Goal: Information Seeking & Learning: Stay updated

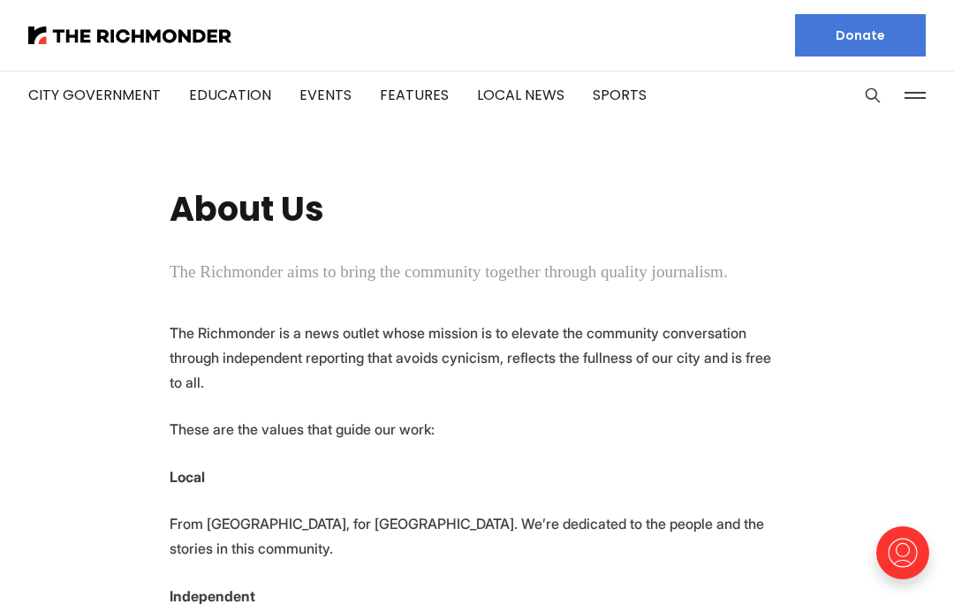
click at [86, 104] on link "City Government" at bounding box center [94, 95] width 132 height 20
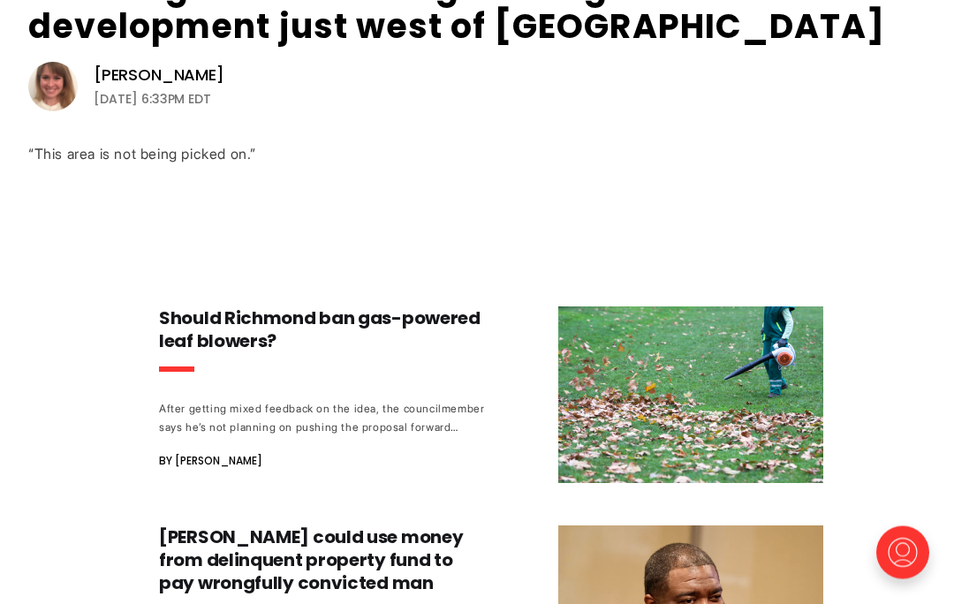
scroll to position [755, 0]
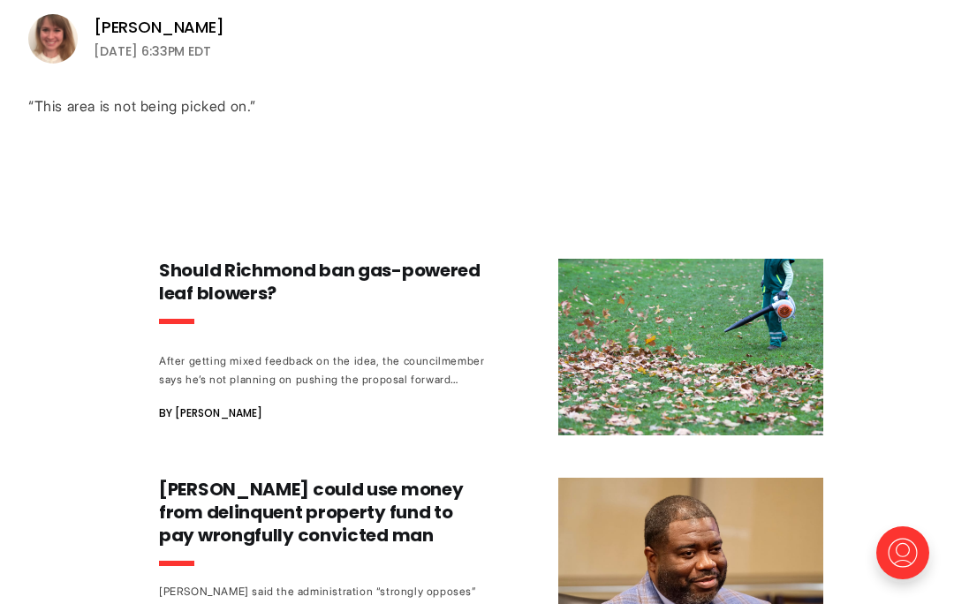
click at [162, 287] on h3 "Should Richmond ban gas-powered leaf blowers?" at bounding box center [323, 282] width 329 height 46
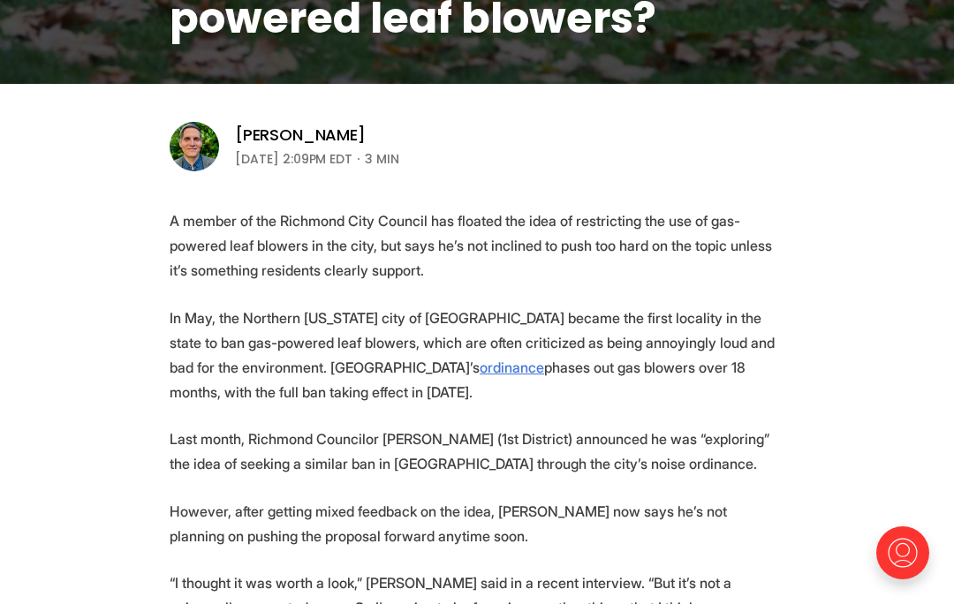
scroll to position [499, 0]
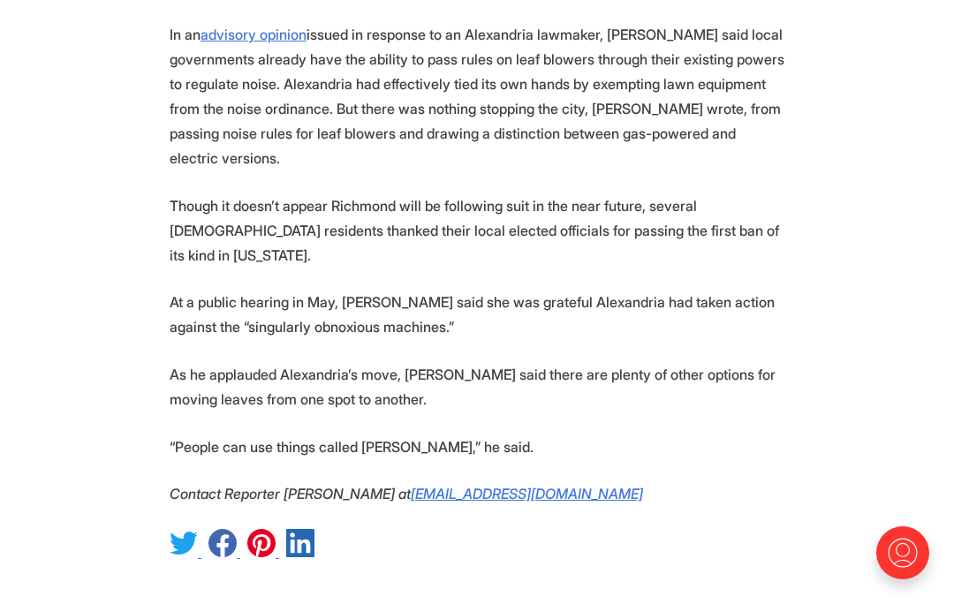
scroll to position [2144, 0]
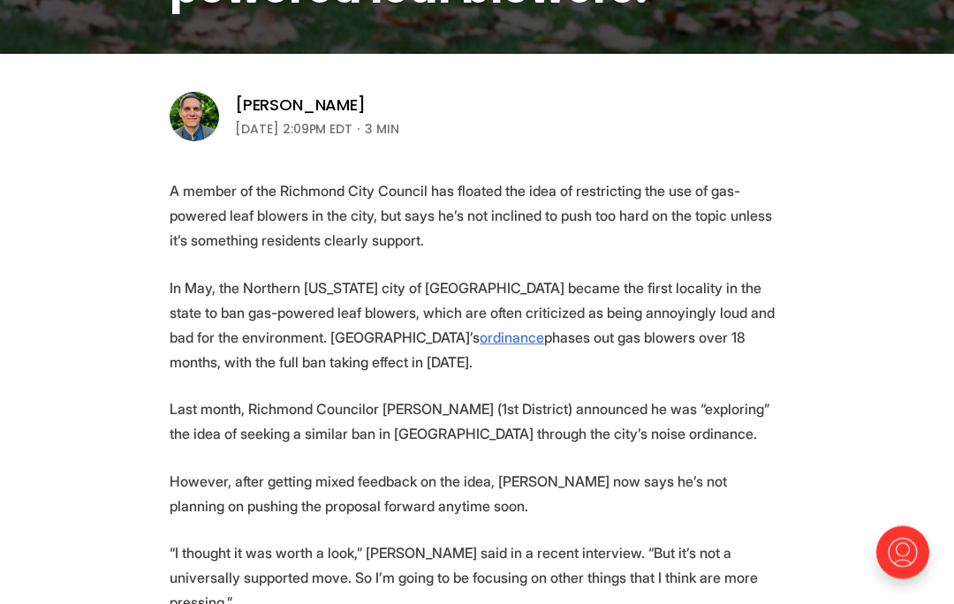
scroll to position [0, 0]
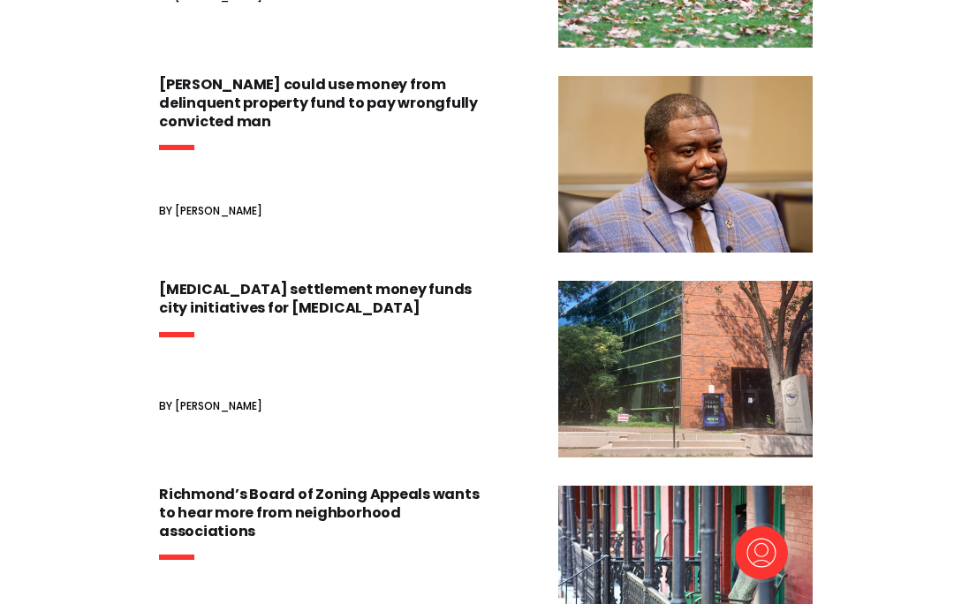
scroll to position [833, 0]
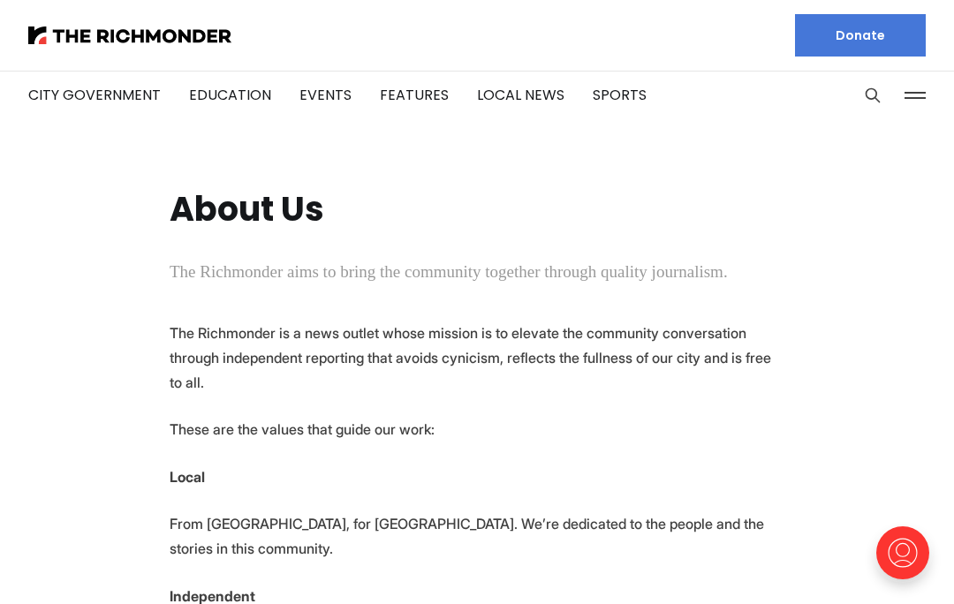
click at [299, 102] on link "Events" at bounding box center [325, 95] width 52 height 20
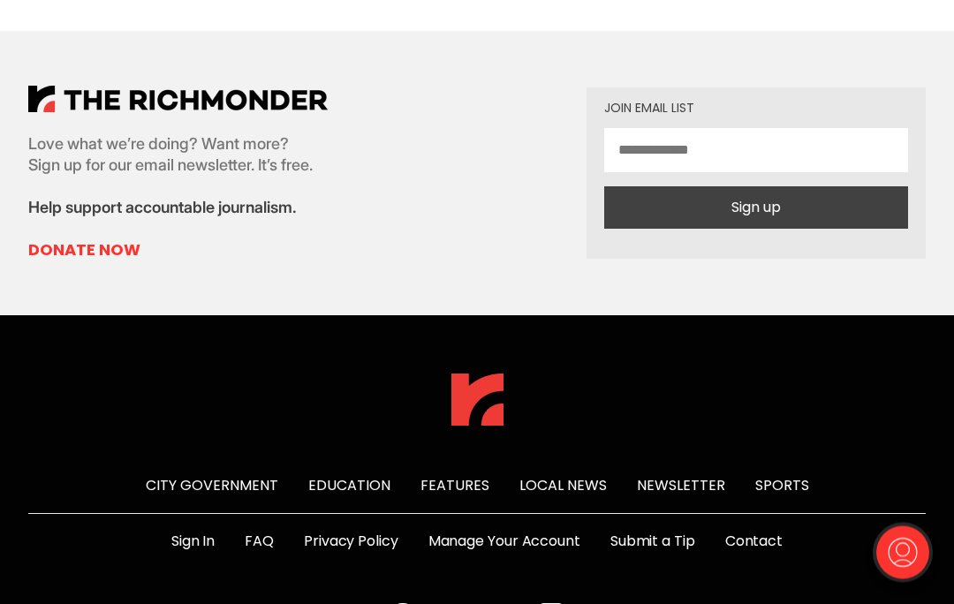
scroll to position [1342, 0]
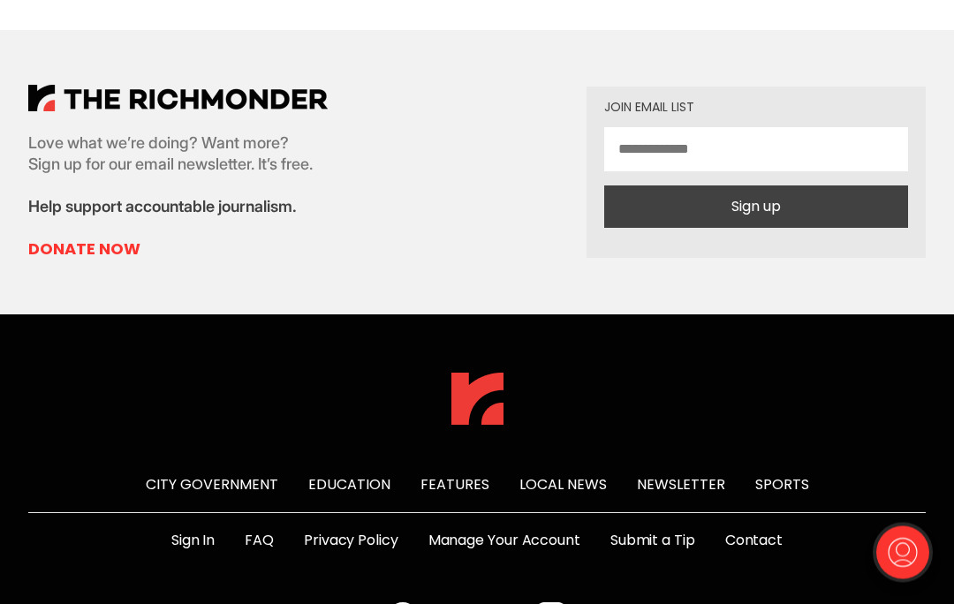
click at [657, 475] on link "Newsletter" at bounding box center [681, 485] width 88 height 20
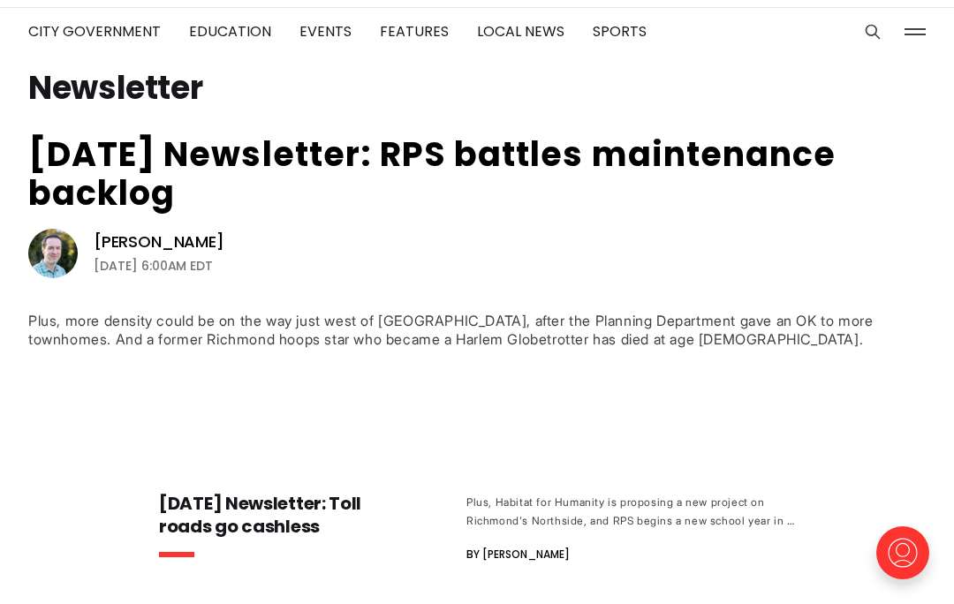
scroll to position [64, 0]
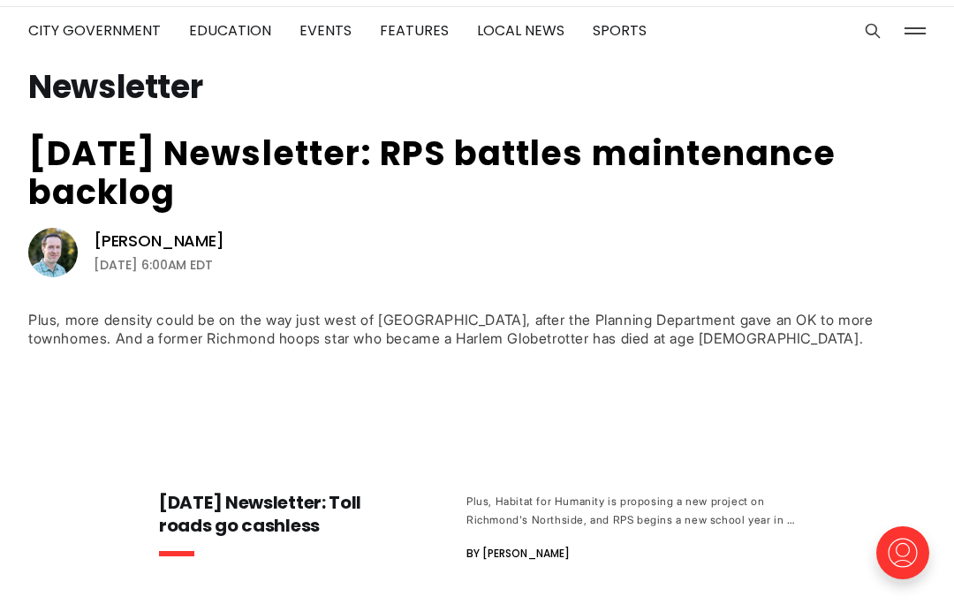
click at [39, 249] on img at bounding box center [52, 252] width 49 height 49
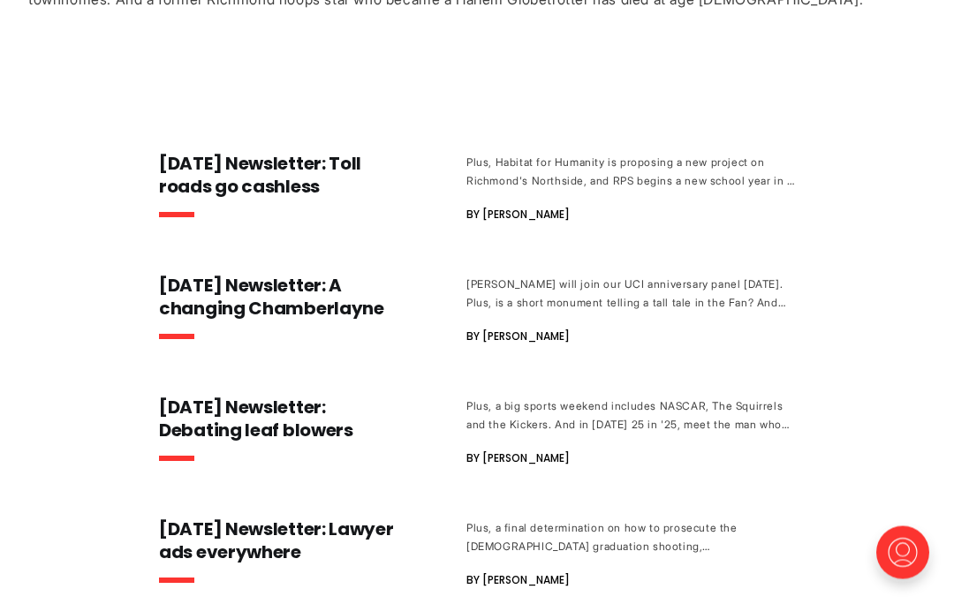
scroll to position [404, 0]
click at [56, 335] on div "August 22 Newsletter: RPS battles maintenance backlog Michael Phillips August 2…" at bounding box center [477, 319] width 954 height 1043
click at [55, 216] on div "August 22 Newsletter: RPS battles maintenance backlog Michael Phillips August 2…" at bounding box center [477, 319] width 954 height 1043
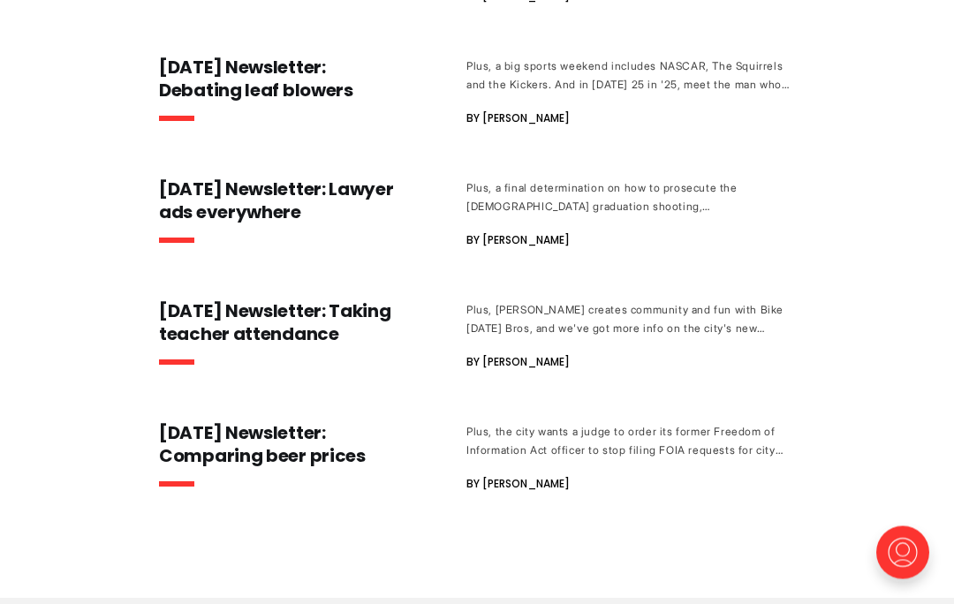
scroll to position [744, 0]
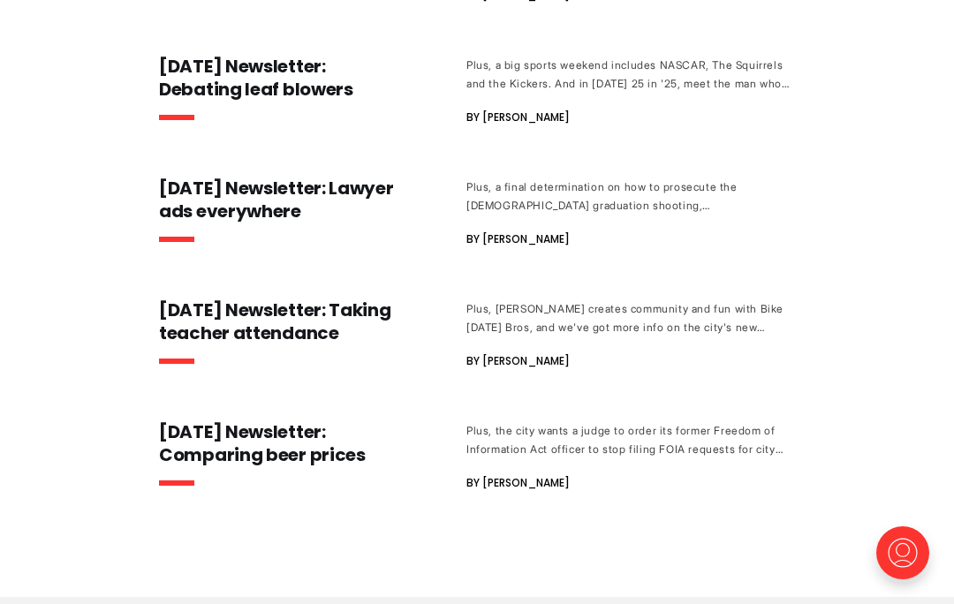
click at [489, 454] on div "Plus, the city wants a judge to order its former Freedom of Information Act off…" at bounding box center [630, 439] width 329 height 37
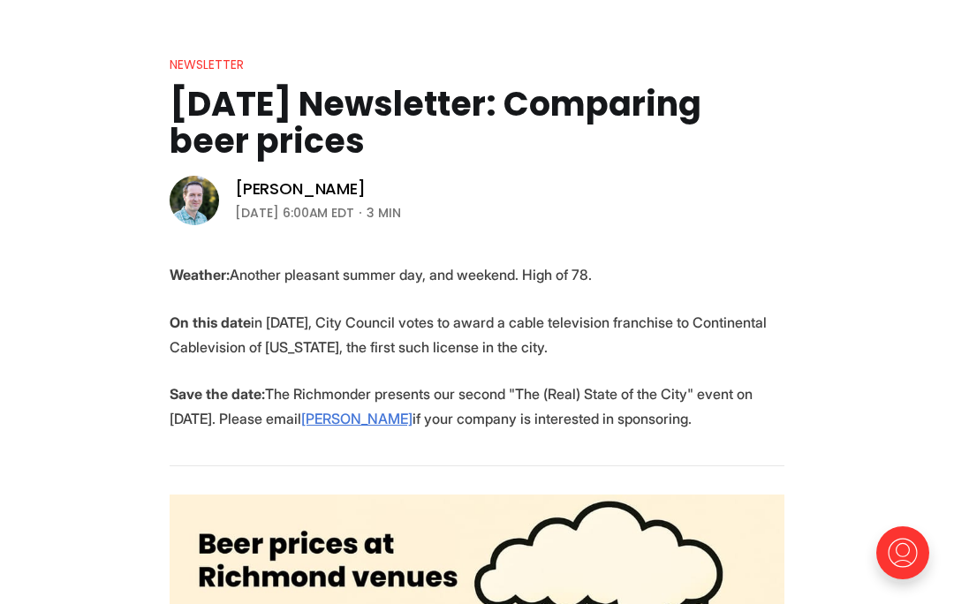
scroll to position [144, 0]
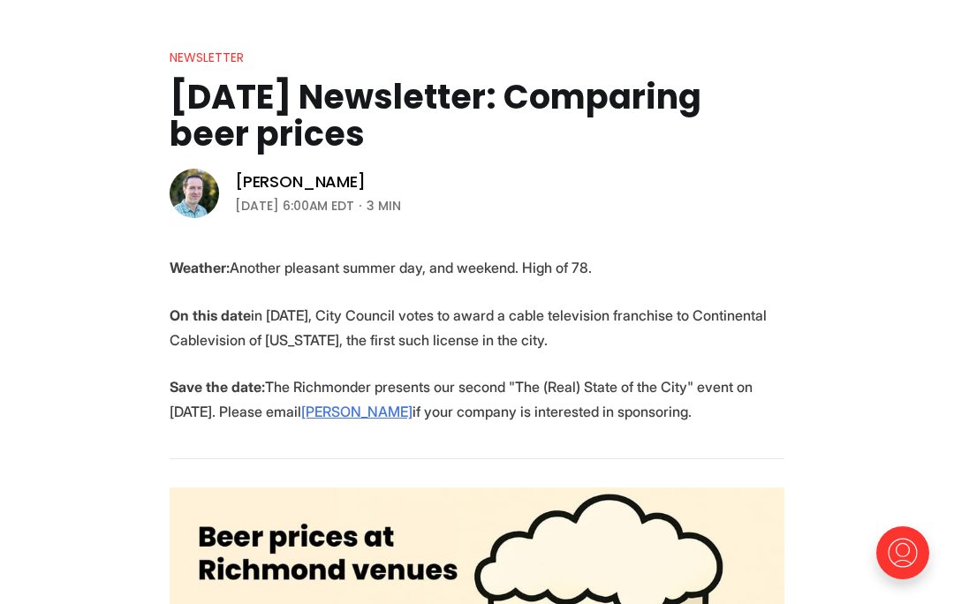
click at [86, 158] on header "Newsletter [DATE] Newsletter: Comparing beer prices [PERSON_NAME] [DATE] 6:00AM…" at bounding box center [477, 133] width 954 height 173
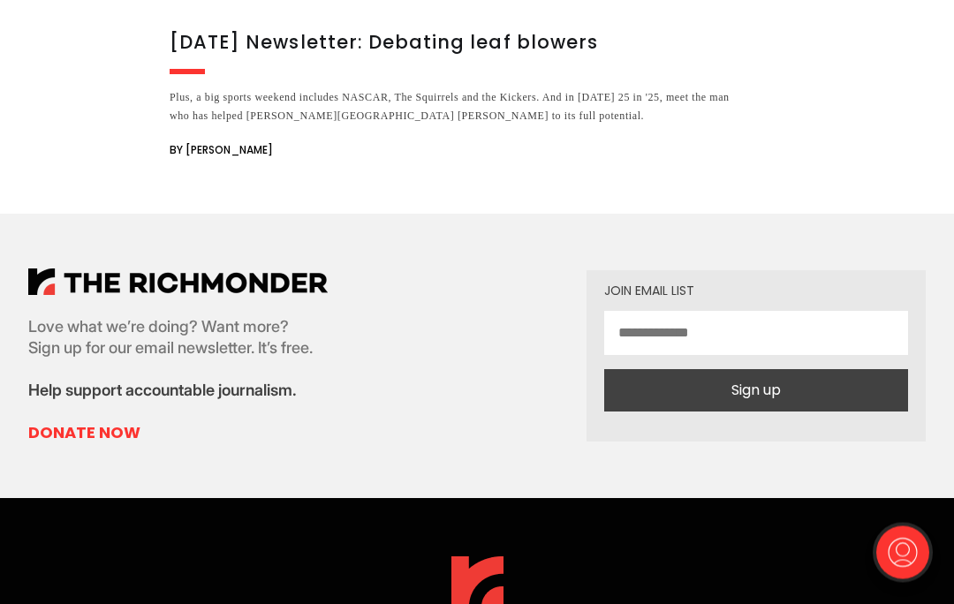
scroll to position [5484, 0]
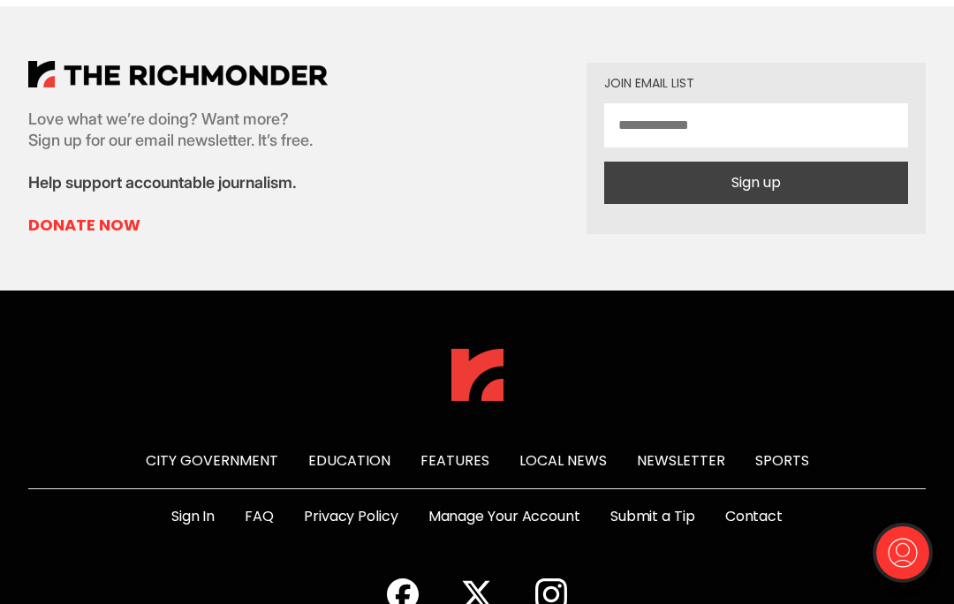
click at [658, 506] on link "Submit a Tip" at bounding box center [652, 516] width 85 height 21
